Goal: Check status: Check status

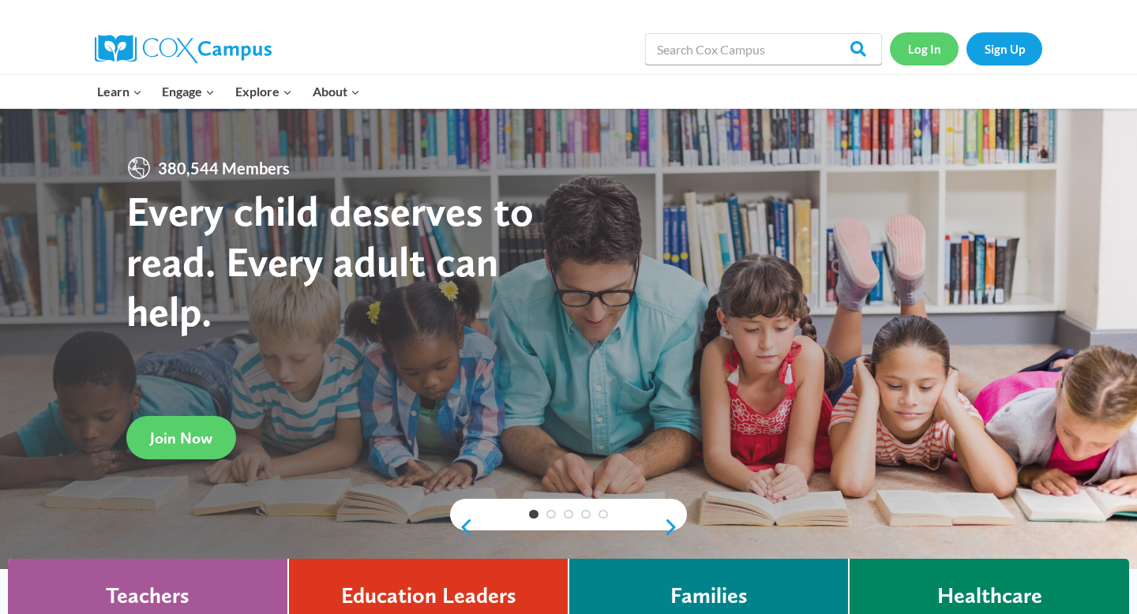
click at [934, 56] on link "Log In" at bounding box center [924, 48] width 69 height 32
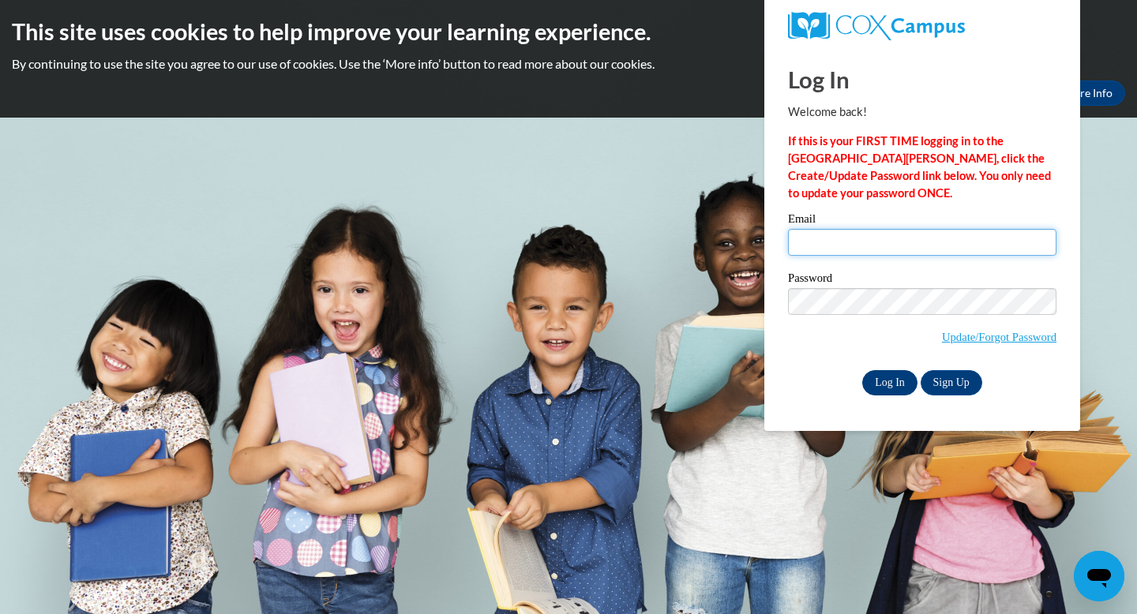
type input "KLAPREST@WAUKESHA.K12.WI.US"
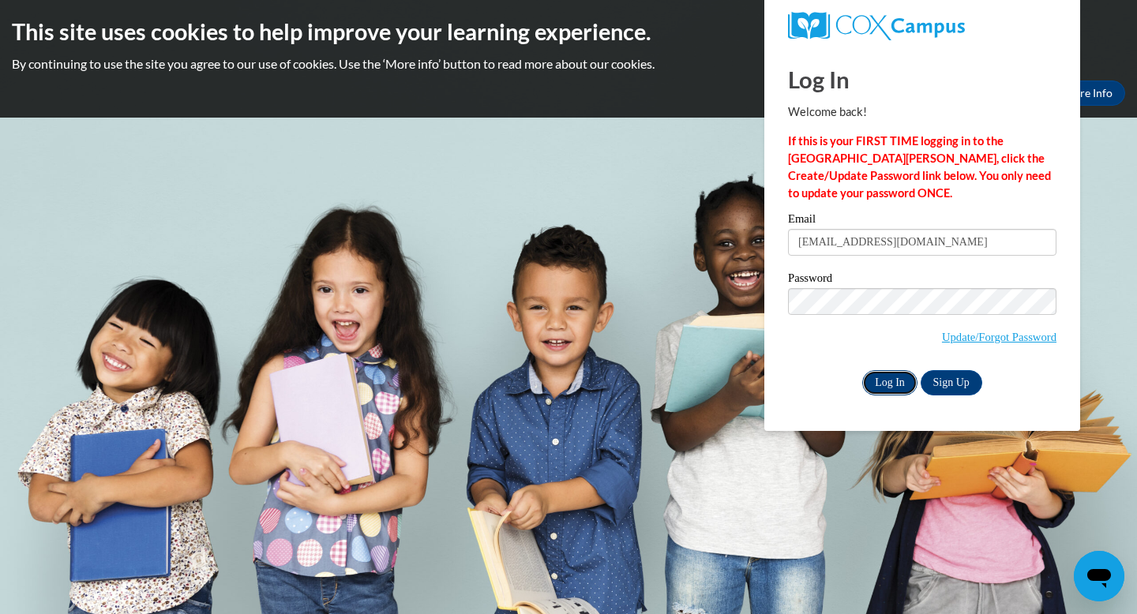
click at [898, 377] on input "Log In" at bounding box center [889, 382] width 55 height 25
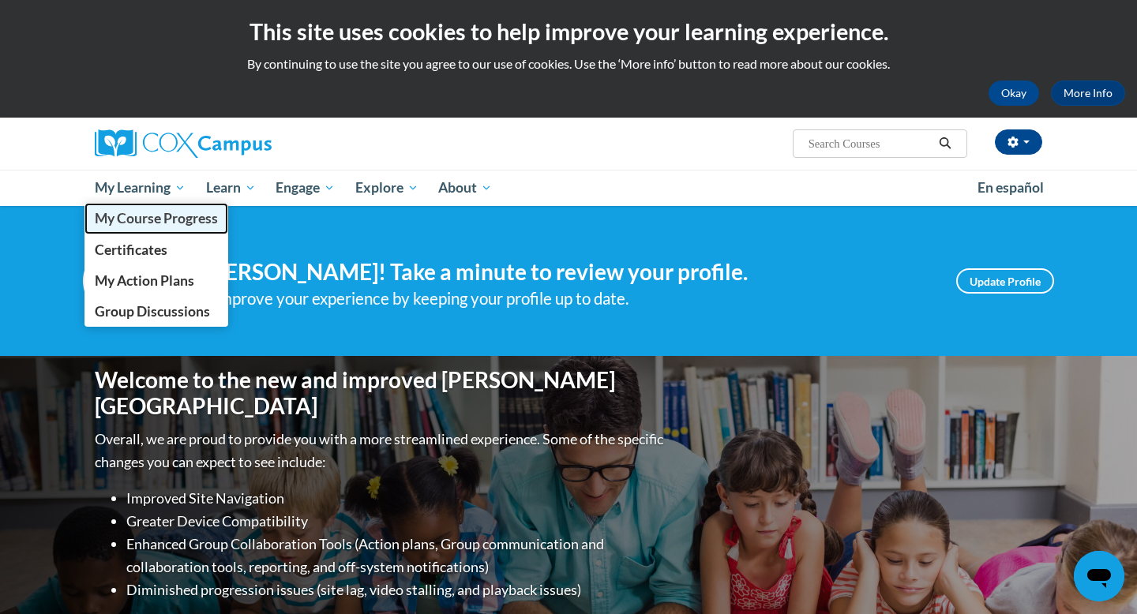
click at [169, 219] on span "My Course Progress" at bounding box center [156, 218] width 123 height 17
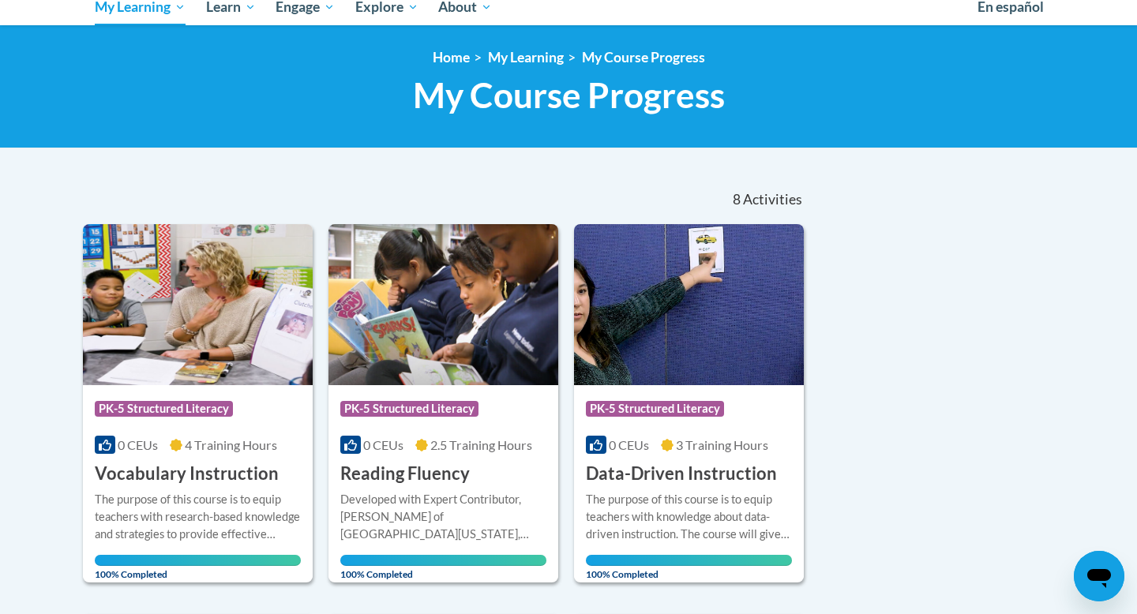
scroll to position [179, 0]
